Goal: Information Seeking & Learning: Learn about a topic

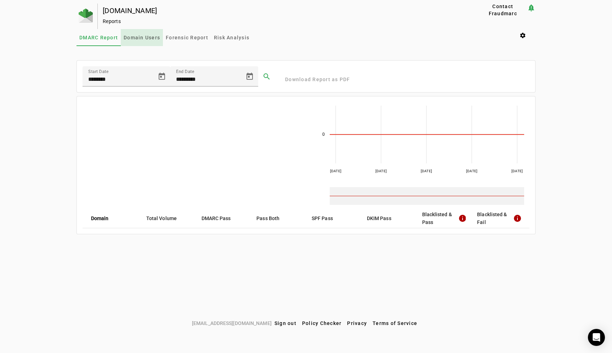
click at [148, 40] on span "Domain Users" at bounding box center [142, 37] width 36 height 5
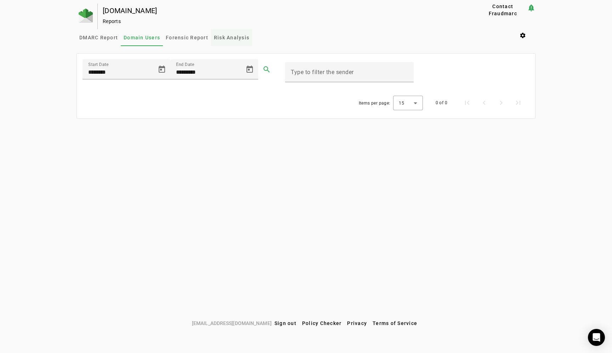
click at [224, 41] on span "Risk Analysis" at bounding box center [231, 37] width 35 height 17
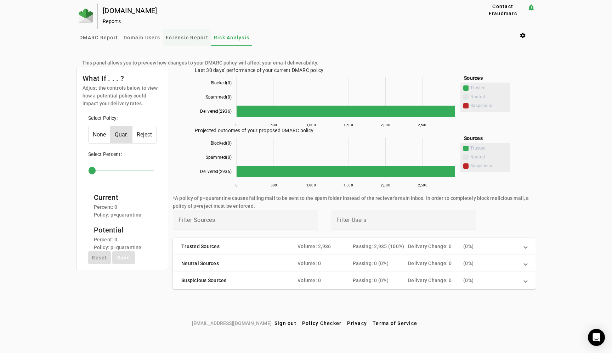
click at [185, 40] on span "Forensic Report" at bounding box center [187, 37] width 43 height 5
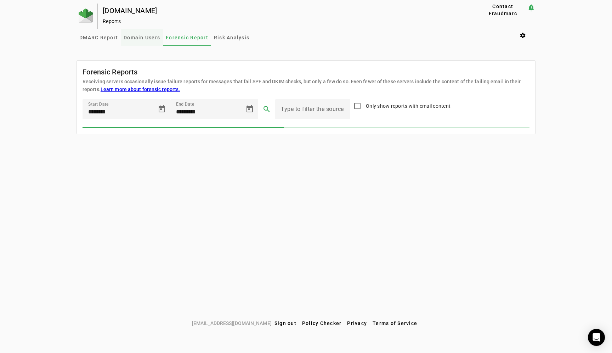
click at [135, 38] on span "Domain Users" at bounding box center [142, 37] width 36 height 5
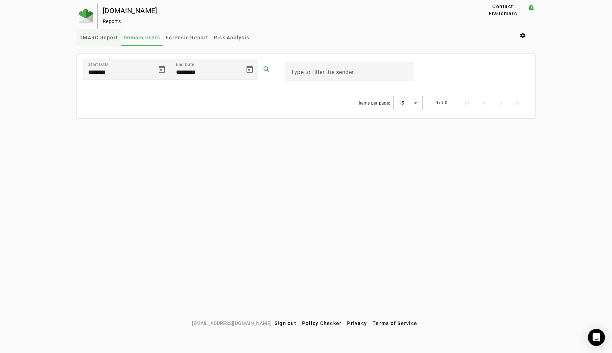
click at [100, 39] on span "DMARC Report" at bounding box center [98, 37] width 39 height 5
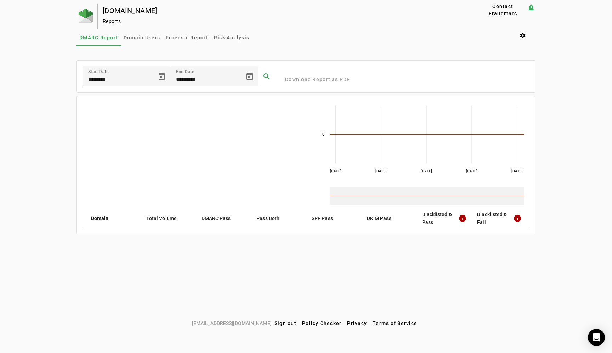
click at [203, 221] on mat-header-cell "DMARC Pass" at bounding box center [223, 218] width 55 height 20
click at [462, 217] on mat-icon "info" at bounding box center [461, 218] width 7 height 9
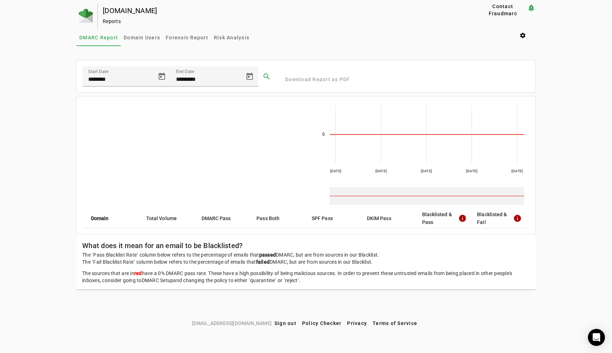
click at [323, 218] on mat-header-cell "SPF Pass" at bounding box center [333, 218] width 55 height 20
click at [145, 35] on span "Domain Users" at bounding box center [142, 37] width 36 height 5
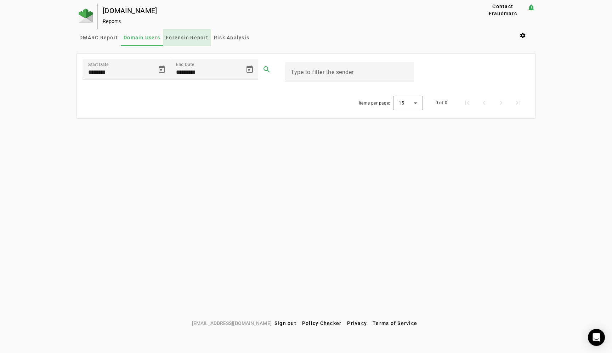
click at [180, 39] on span "Forensic Report" at bounding box center [187, 37] width 43 height 5
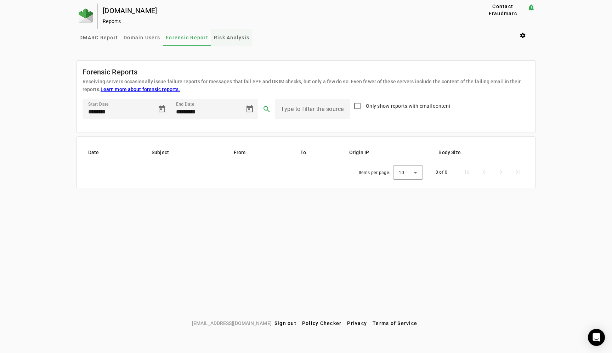
click at [238, 33] on span "Risk Analysis" at bounding box center [231, 37] width 35 height 17
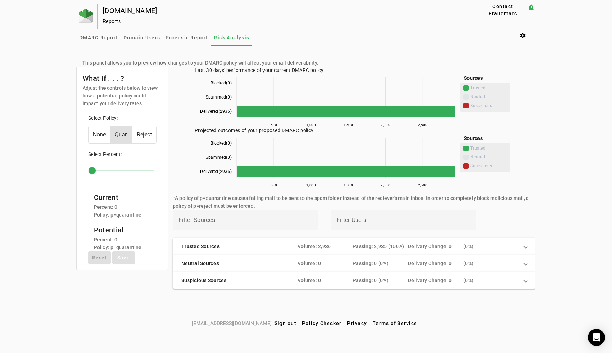
click at [99, 131] on span "None" at bounding box center [100, 134] width 22 height 17
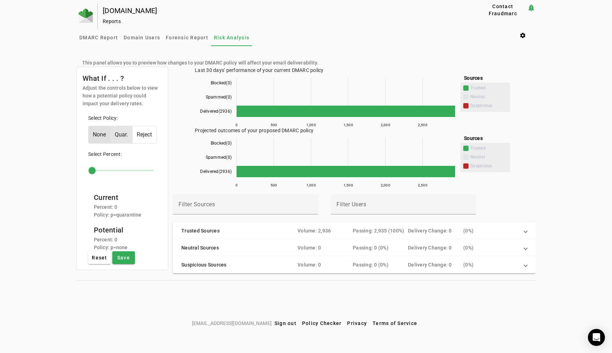
click at [125, 133] on span "Quar." at bounding box center [122, 134] width 22 height 17
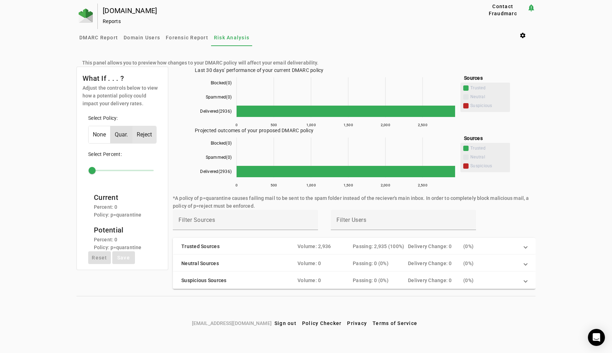
click at [143, 136] on span "Reject" at bounding box center [144, 134] width 24 height 17
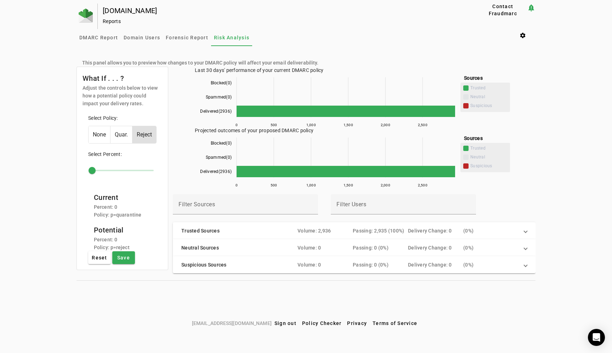
click at [129, 139] on span "Quar." at bounding box center [122, 134] width 22 height 17
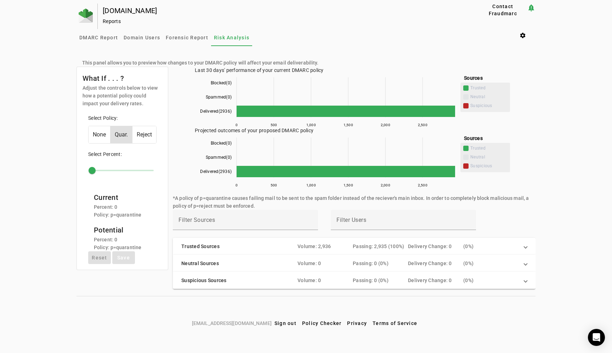
click at [522, 246] on span "Trusted Sources Volume: 2,936 Passing: 2,935 (100%) Delivery Change: 0 ( 0%)" at bounding box center [352, 246] width 343 height 7
